Goal: Task Accomplishment & Management: Complete application form

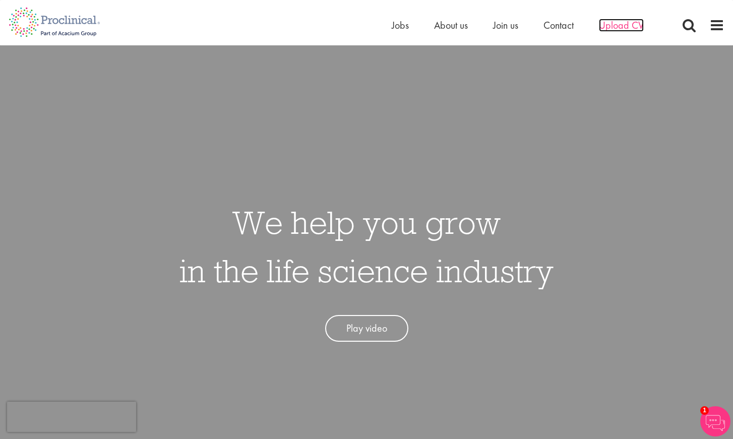
click at [631, 25] on span "Upload CV" at bounding box center [621, 25] width 45 height 13
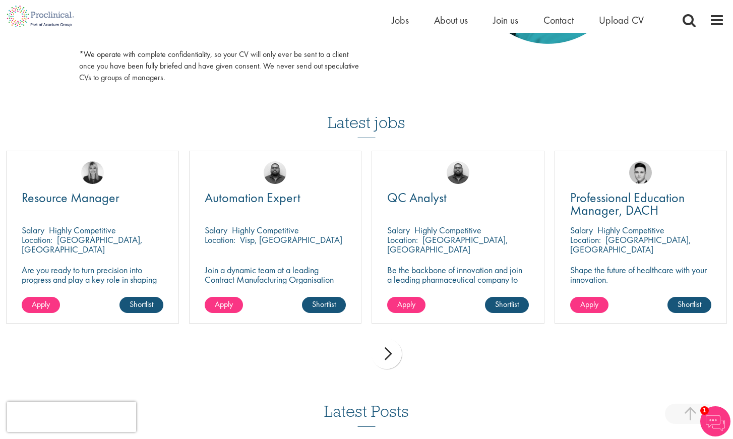
scroll to position [618, 0]
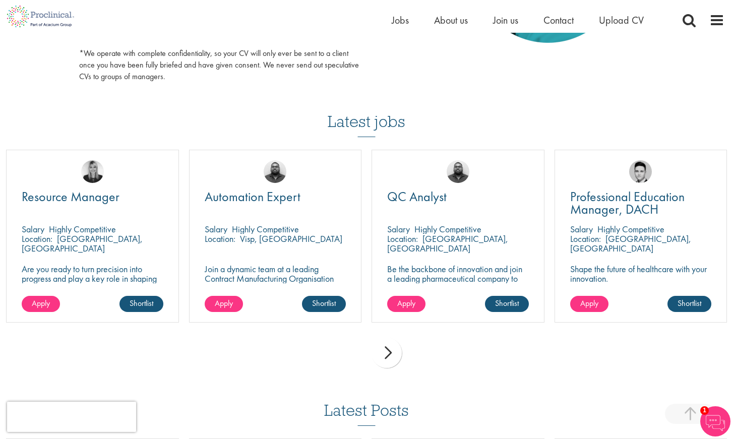
click at [388, 357] on div "next" at bounding box center [387, 353] width 30 height 30
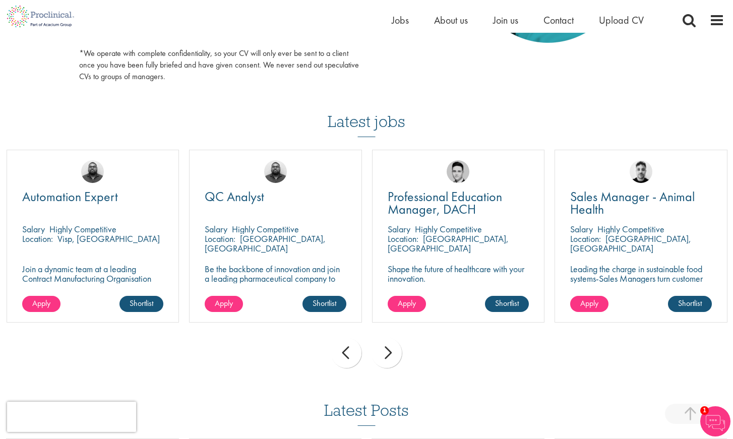
click at [388, 357] on div "next" at bounding box center [387, 353] width 30 height 30
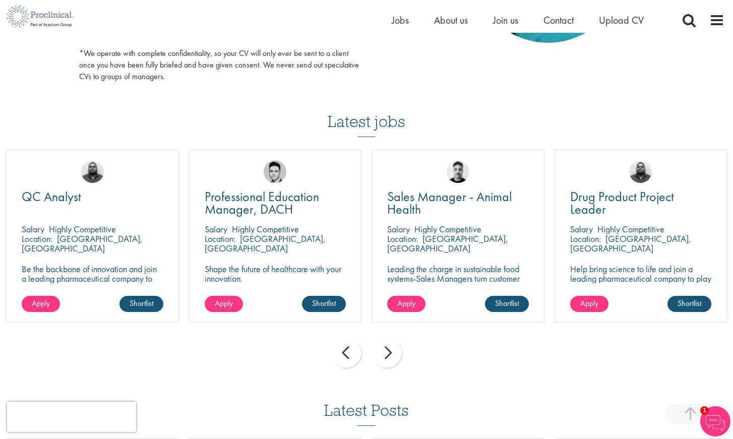
click at [388, 357] on div "next" at bounding box center [387, 353] width 30 height 30
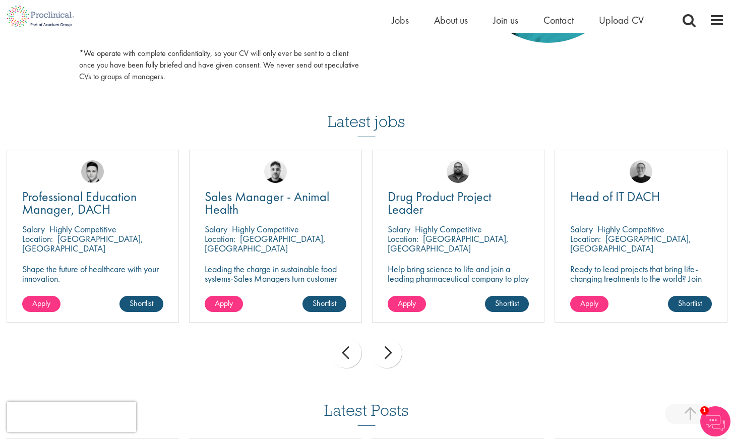
click at [388, 357] on div "next" at bounding box center [387, 353] width 30 height 30
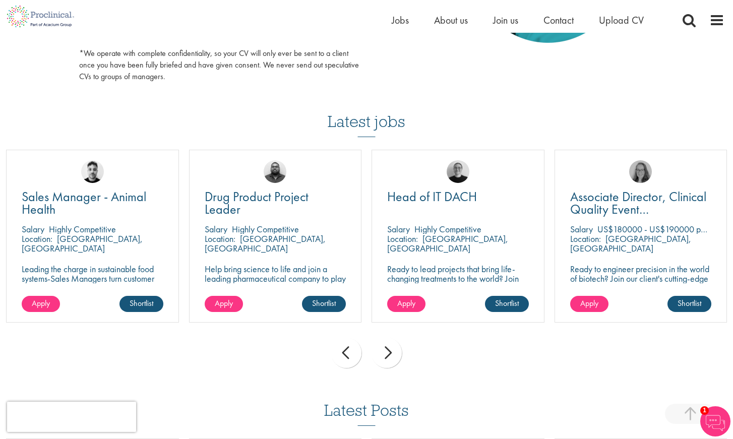
click at [388, 357] on div "next" at bounding box center [387, 353] width 30 height 30
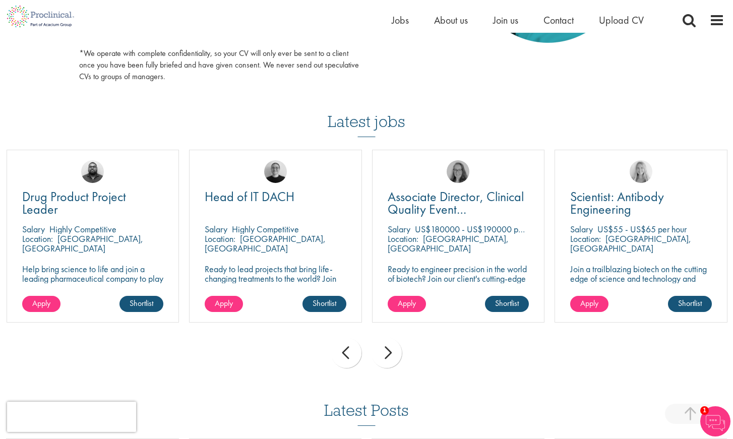
click at [388, 357] on div "next" at bounding box center [387, 353] width 30 height 30
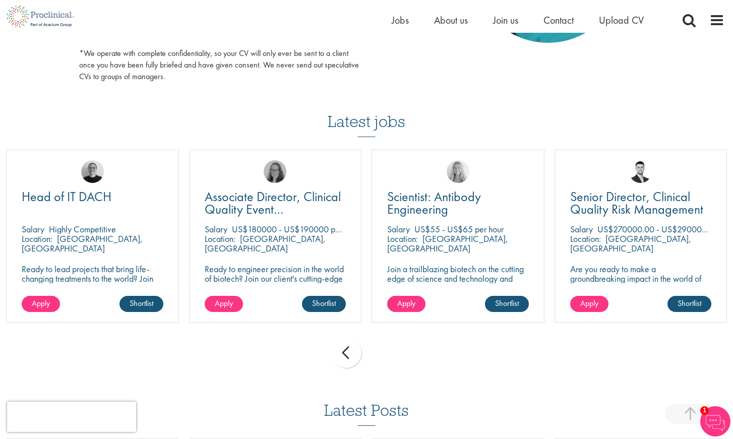
click at [388, 357] on div "prev next" at bounding box center [366, 355] width 731 height 44
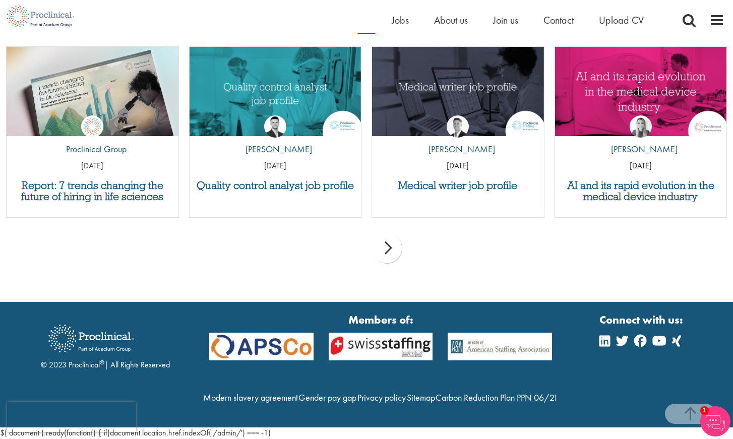
scroll to position [1032, 0]
